Goal: Task Accomplishment & Management: Complete application form

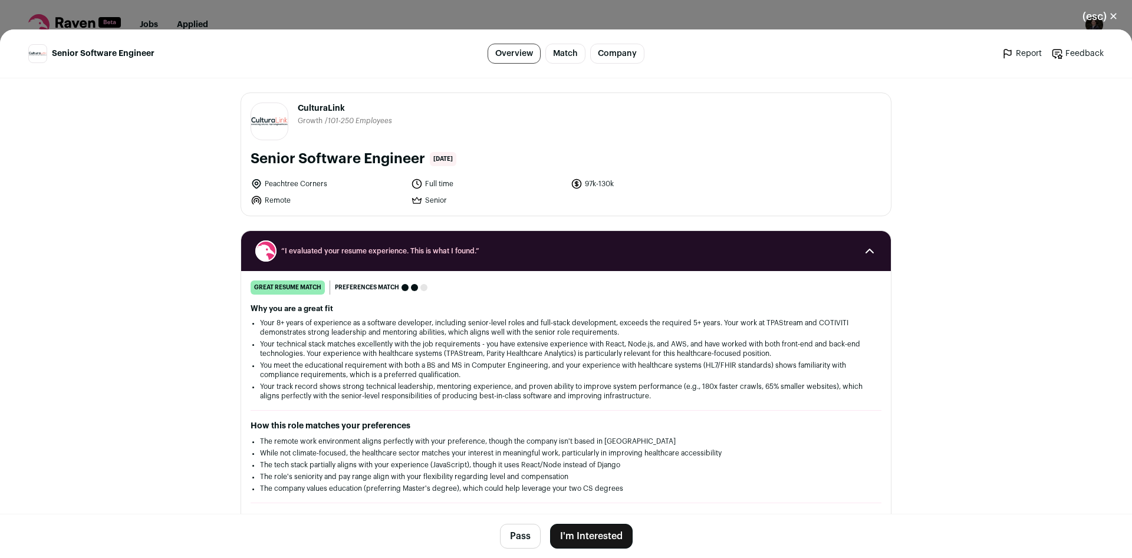
click at [597, 531] on button "I'm Interested" at bounding box center [591, 536] width 83 height 25
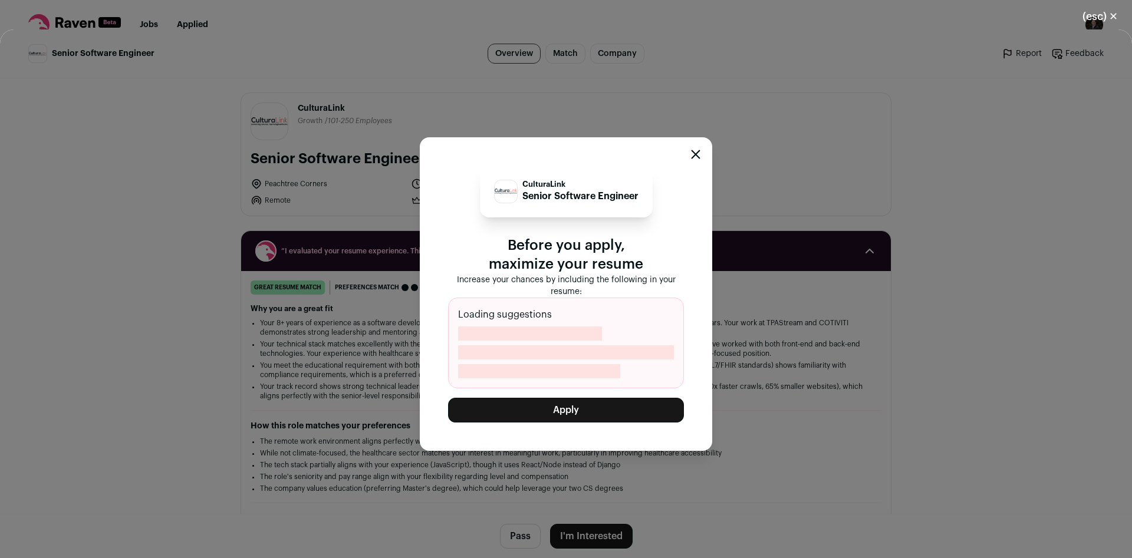
click at [591, 415] on button "Apply" at bounding box center [566, 410] width 236 height 25
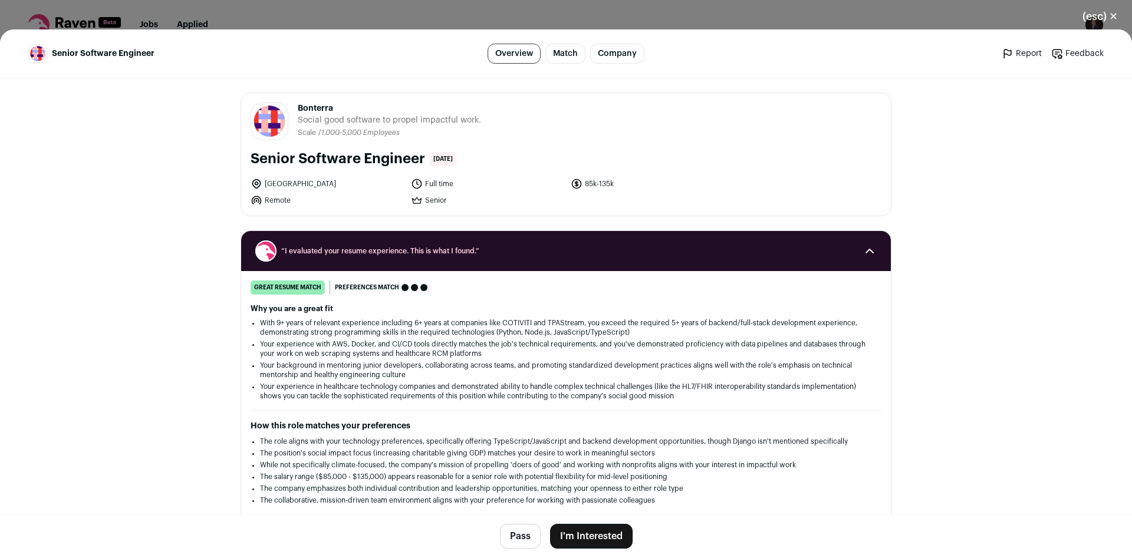
click at [607, 533] on button "I'm Interested" at bounding box center [591, 536] width 83 height 25
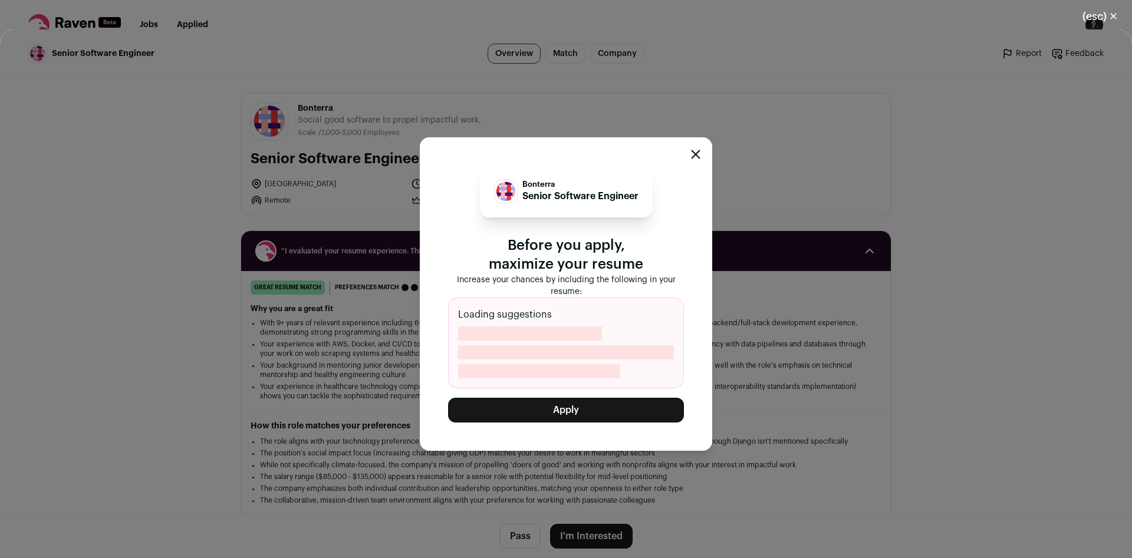
click at [601, 411] on button "Apply" at bounding box center [566, 410] width 236 height 25
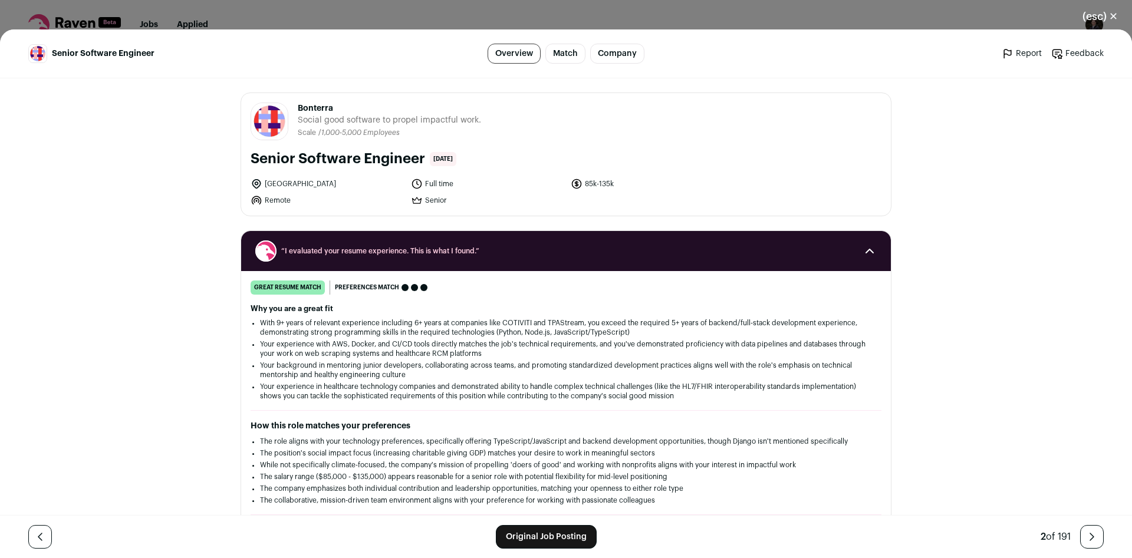
click at [469, 32] on header "Senior Software Engineer Overview Match Company Report Feedback Report Feedback" at bounding box center [566, 53] width 1132 height 49
click at [472, 22] on div "(esc) ✕ Senior Software Engineer Overview Match Company Report Feedback Report …" at bounding box center [566, 279] width 1132 height 558
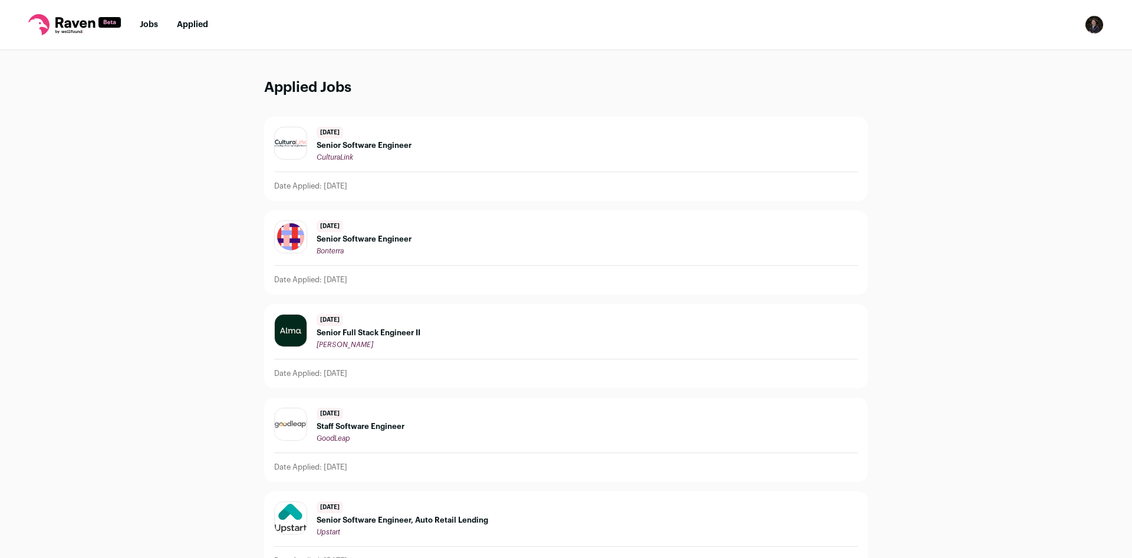
click at [149, 25] on link "Jobs" at bounding box center [149, 25] width 18 height 8
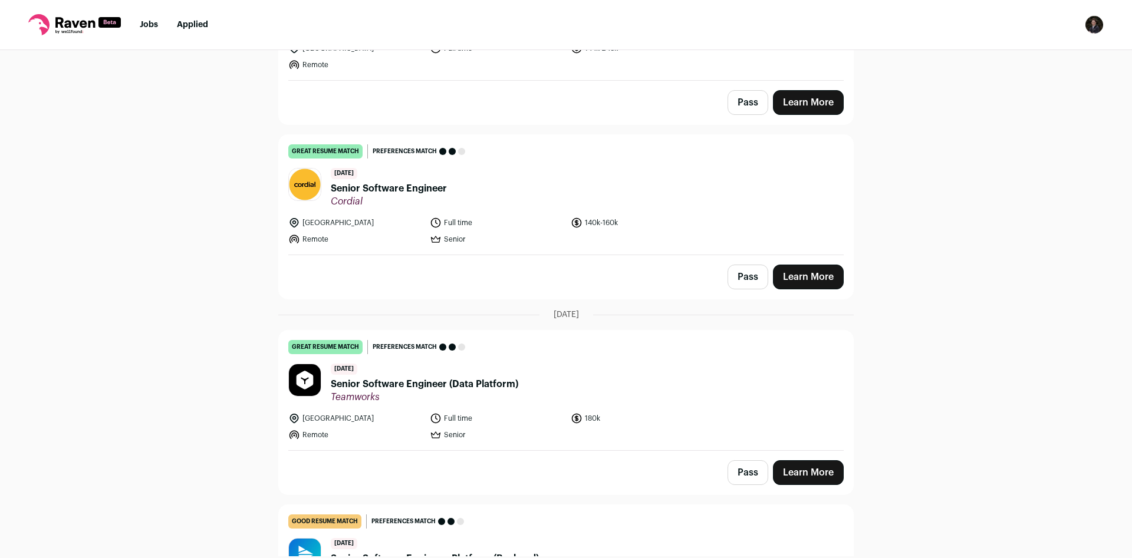
scroll to position [545, 0]
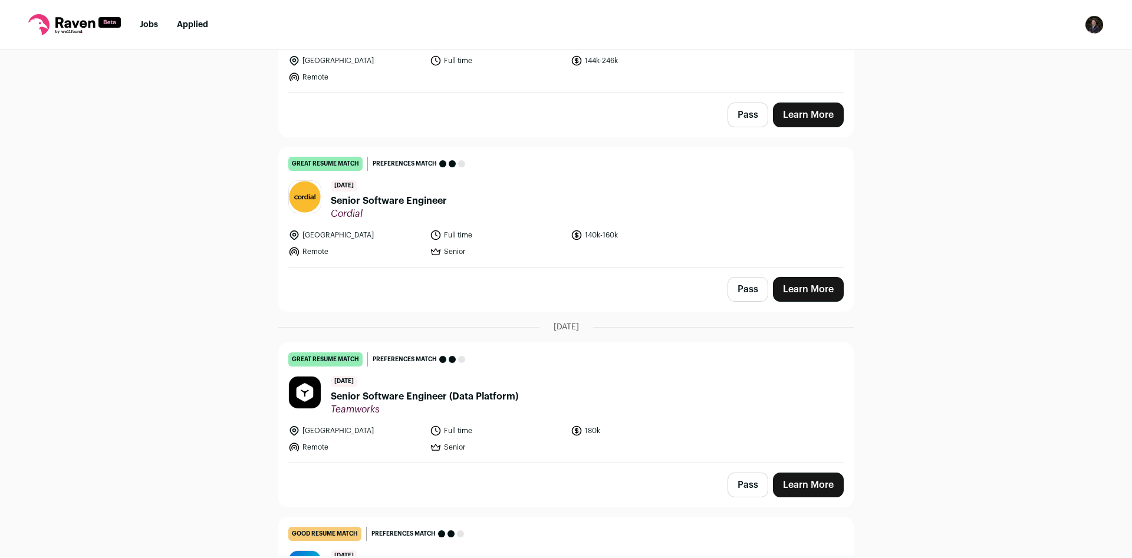
click at [430, 272] on div "Pass Learn More" at bounding box center [566, 290] width 574 height 44
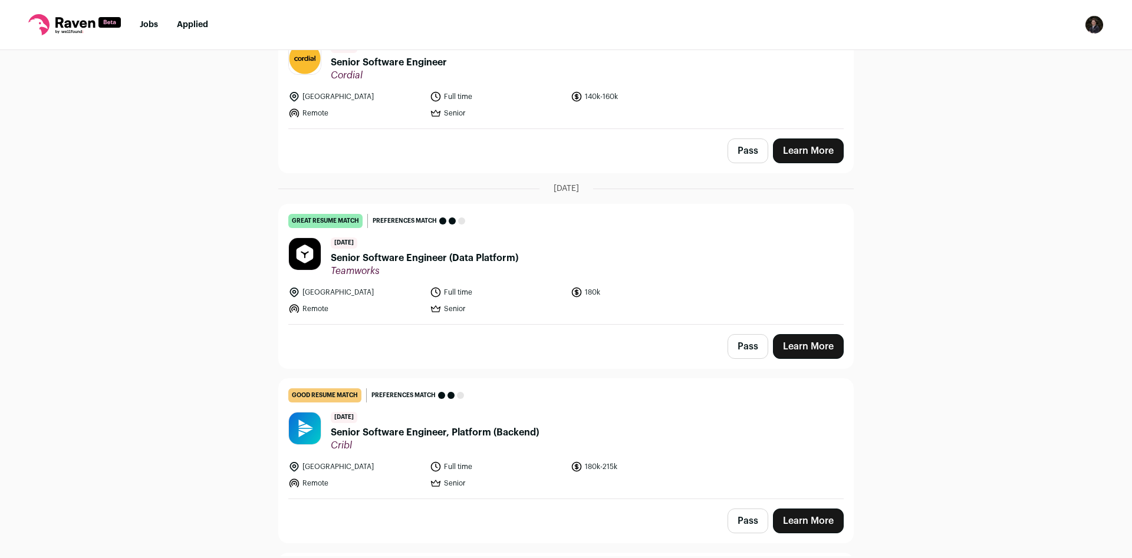
scroll to position [0, 0]
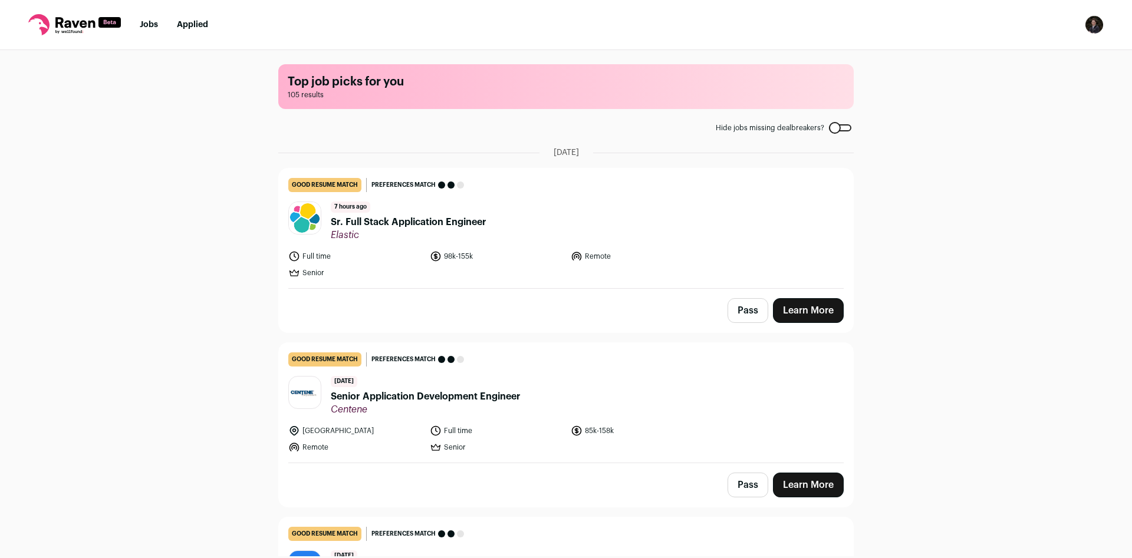
click at [838, 129] on div at bounding box center [840, 127] width 22 height 7
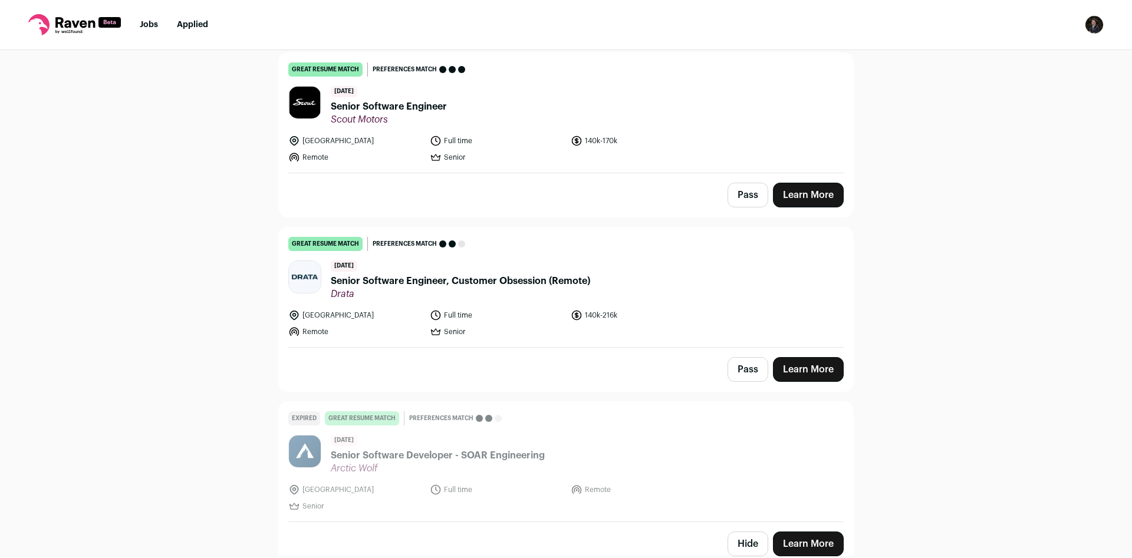
scroll to position [9337, 0]
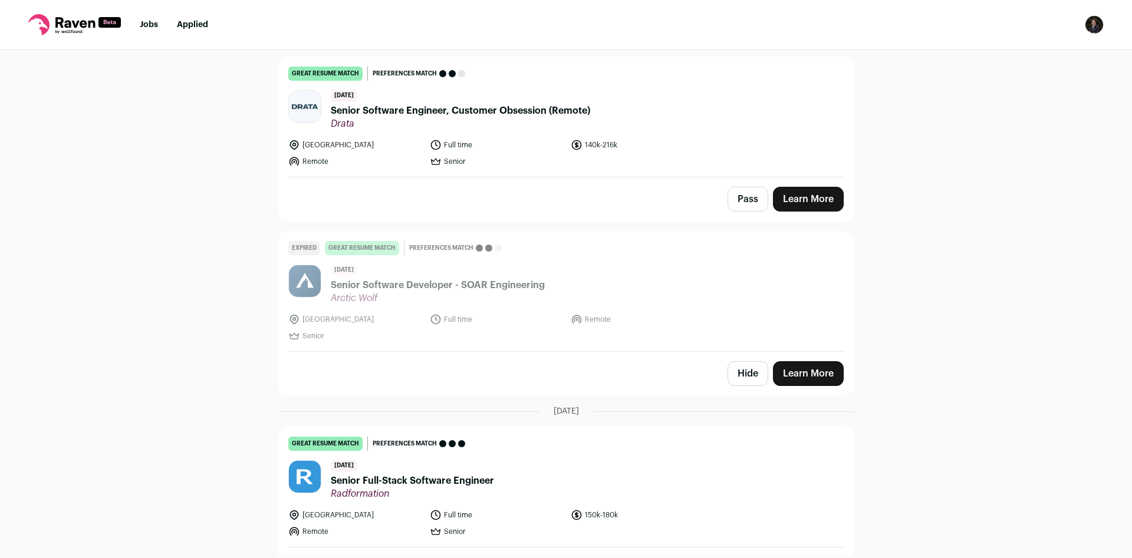
click at [744, 362] on button "Hide" at bounding box center [748, 374] width 41 height 25
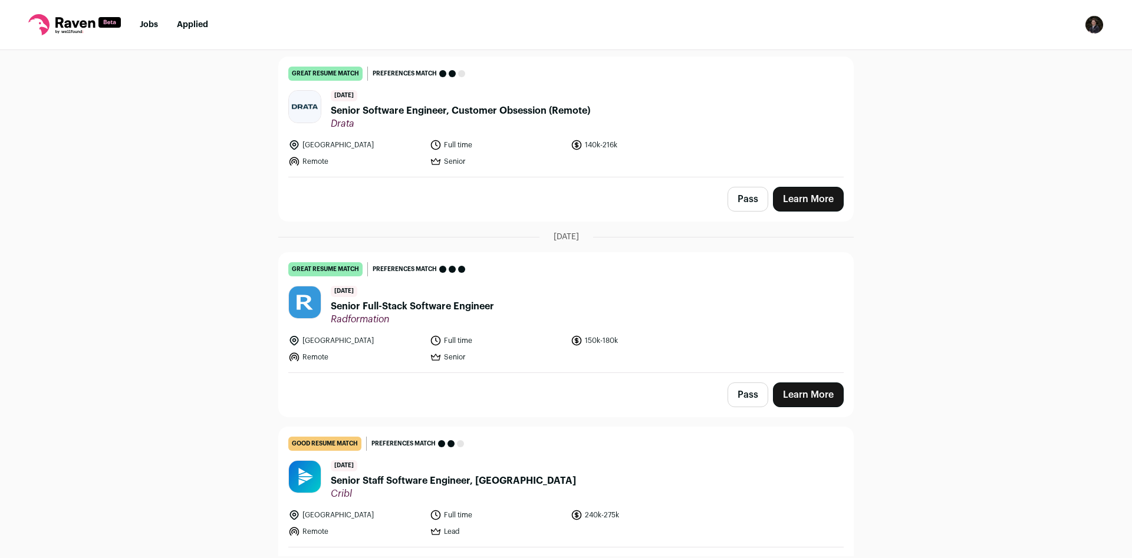
click at [544, 461] on header "12 days ago Senior Staff Software Engineer, Lake Cribl" at bounding box center [566, 481] width 556 height 40
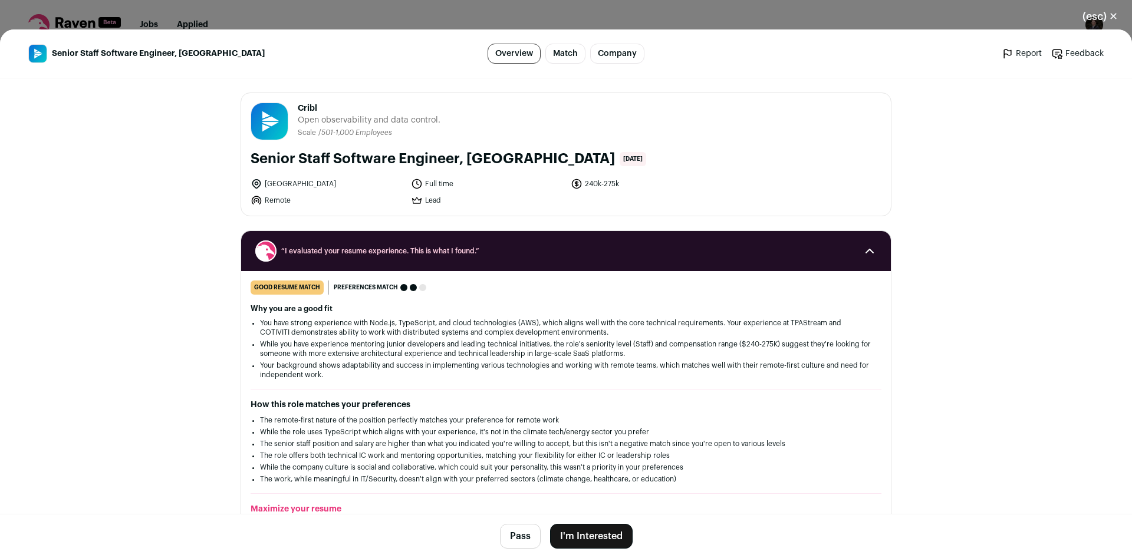
click at [605, 18] on div "(esc) ✕ Senior Staff Software Engineer, Lake Overview Match Company Report Feed…" at bounding box center [566, 279] width 1132 height 558
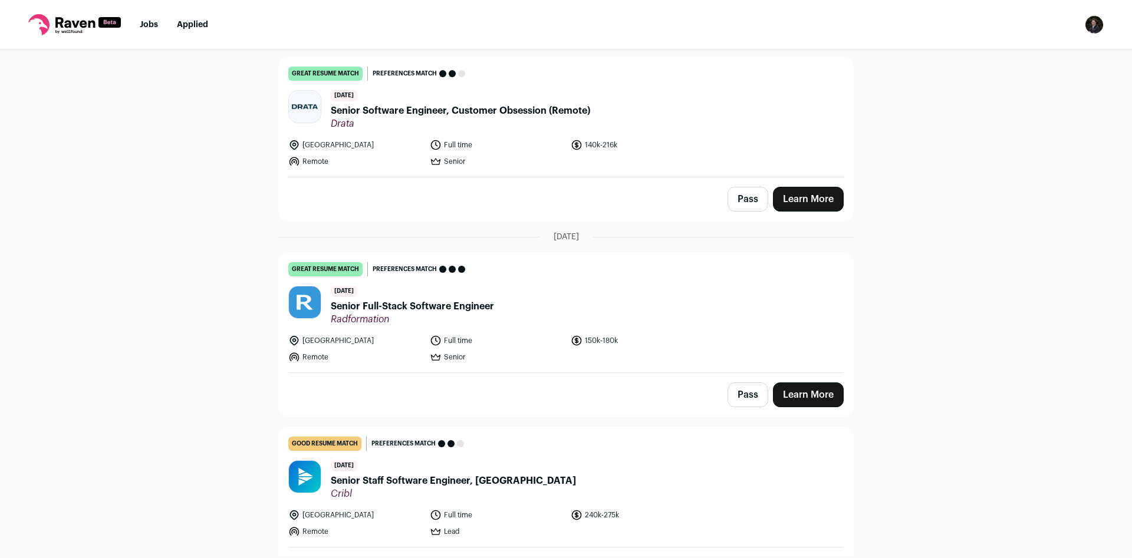
click at [515, 286] on header "12 days ago Senior Full-Stack Software Engineer Radformation" at bounding box center [566, 306] width 556 height 40
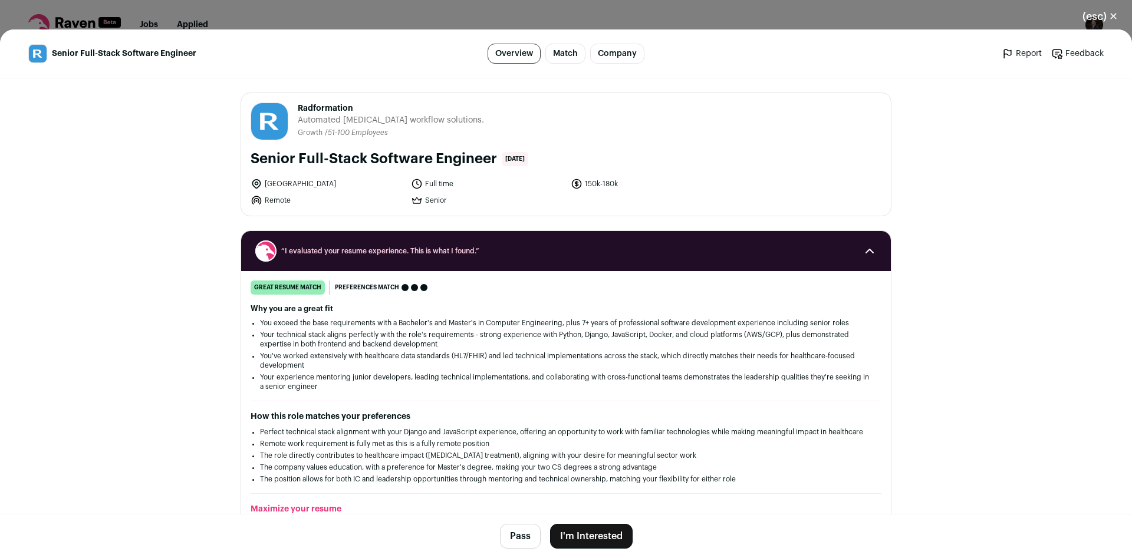
click at [577, 537] on button "I'm Interested" at bounding box center [591, 536] width 83 height 25
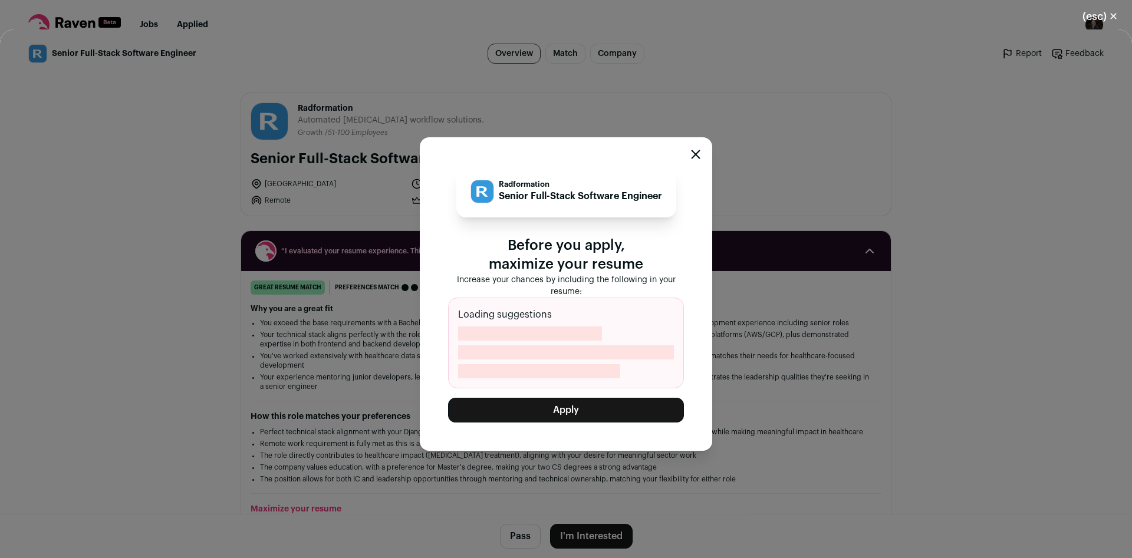
click at [555, 405] on button "Apply" at bounding box center [566, 410] width 236 height 25
